Goal: Information Seeking & Learning: Learn about a topic

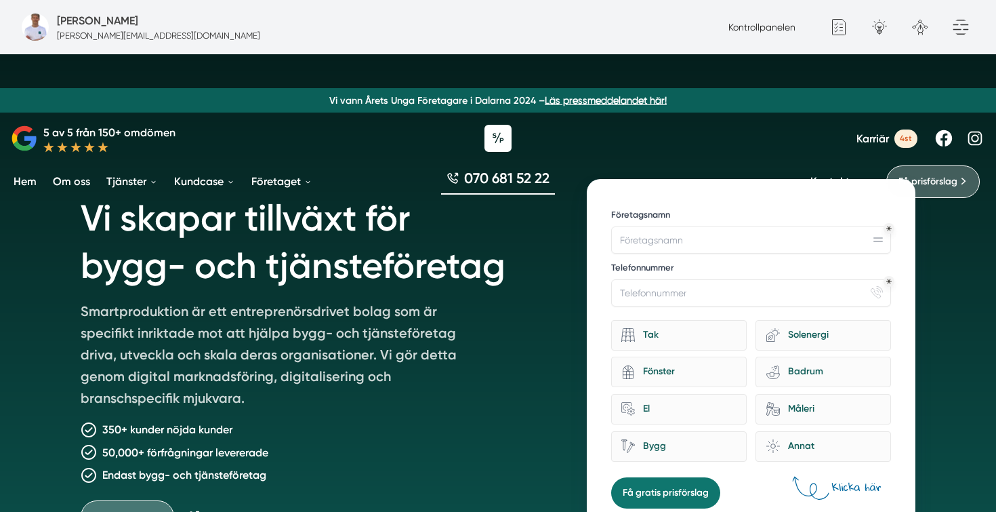
click at [865, 146] on link "Karriär 4st" at bounding box center [886, 138] width 61 height 18
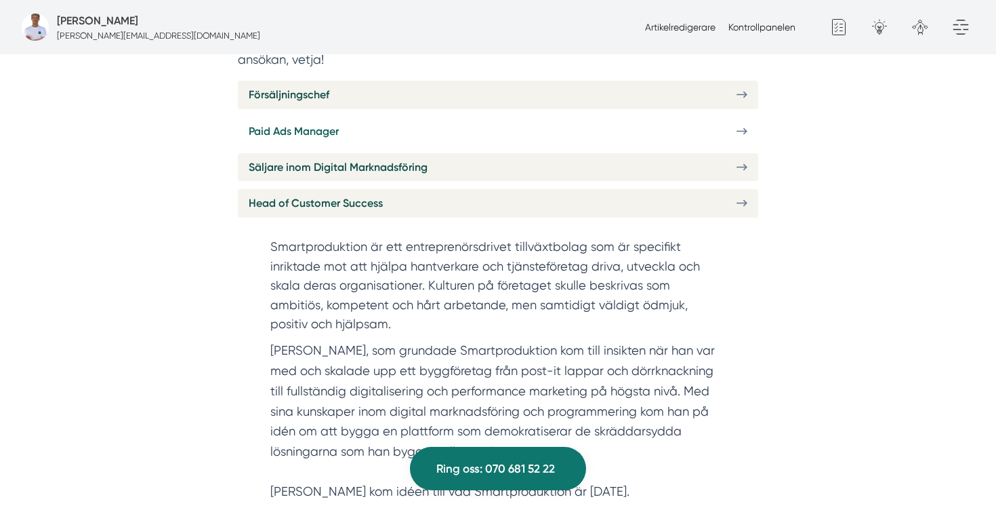
scroll to position [610, 0]
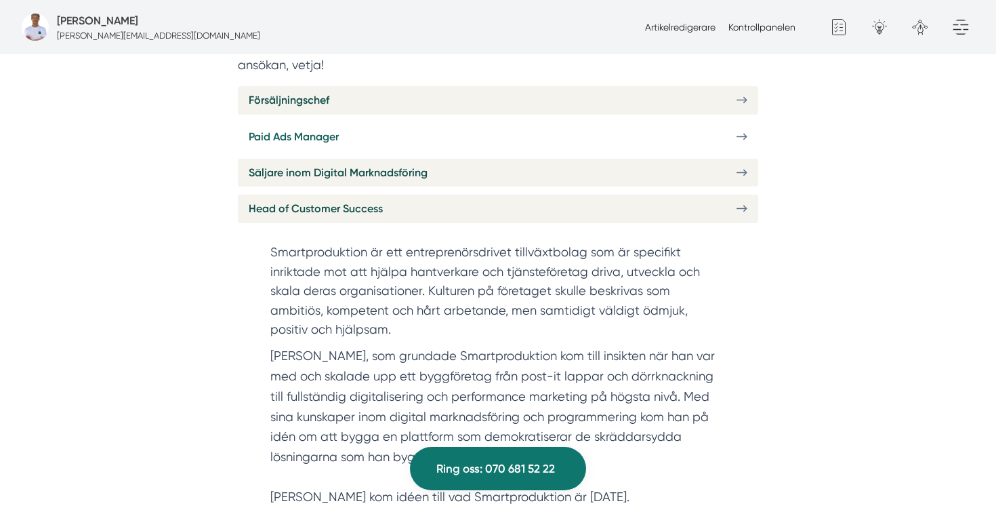
click at [347, 123] on link "Paid Ads Manager" at bounding box center [498, 137] width 520 height 28
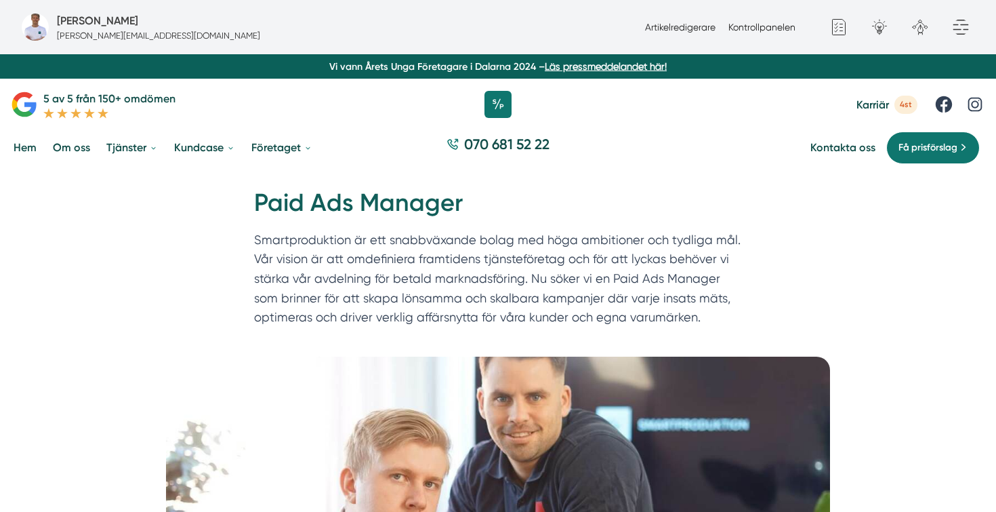
click at [599, 210] on h1 "Paid Ads Manager" at bounding box center [498, 208] width 488 height 44
